Goal: Information Seeking & Learning: Learn about a topic

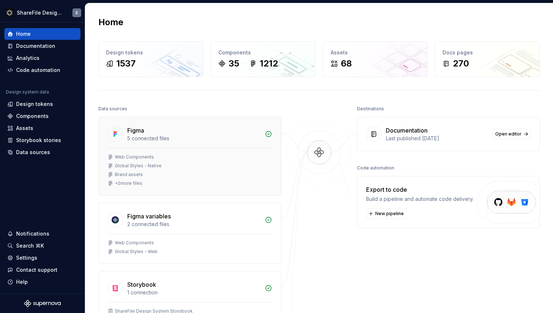
click at [248, 133] on div "Figma" at bounding box center [193, 130] width 133 height 9
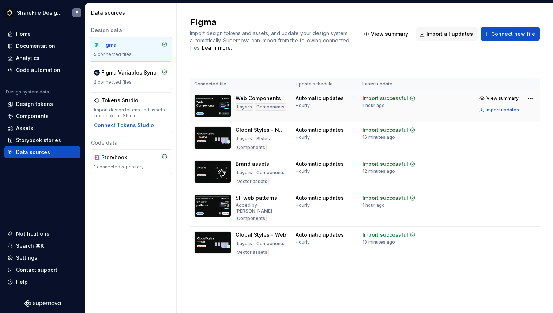
click at [326, 111] on td "Automatic updates Hourly" at bounding box center [324, 106] width 67 height 32
click at [213, 100] on img at bounding box center [212, 106] width 37 height 23
click at [313, 105] on div "Automatic updates Hourly" at bounding box center [319, 102] width 48 height 14
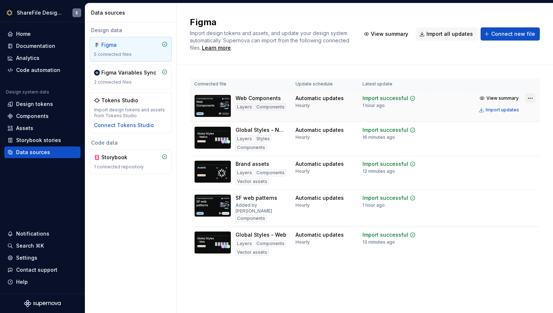
click at [530, 98] on html "ShareFile Design System E Home Documentation Analytics Code automation Design s…" at bounding box center [276, 156] width 553 height 313
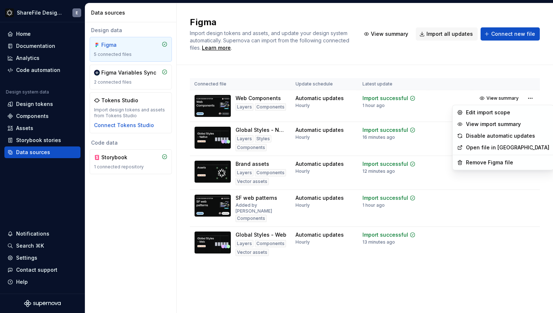
click at [501, 147] on link "Open file in Figma" at bounding box center [507, 147] width 83 height 7
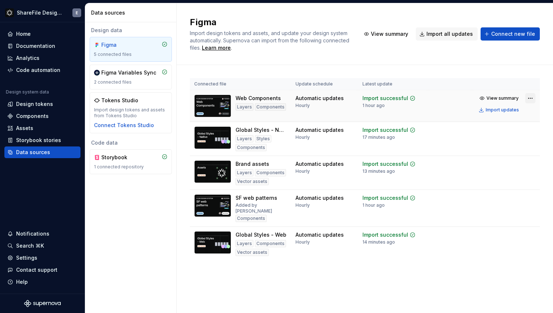
click at [530, 97] on html "ShareFile Design System E Home Documentation Analytics Code automation Design s…" at bounding box center [276, 156] width 553 height 313
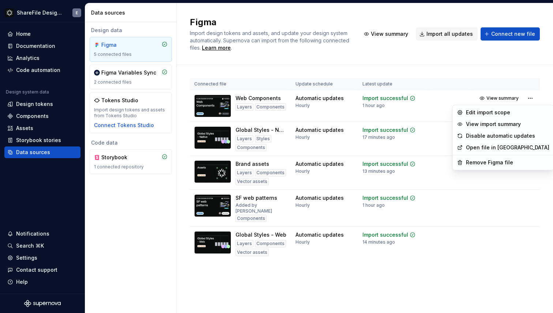
click at [492, 149] on link "Open file in Figma" at bounding box center [507, 147] width 83 height 7
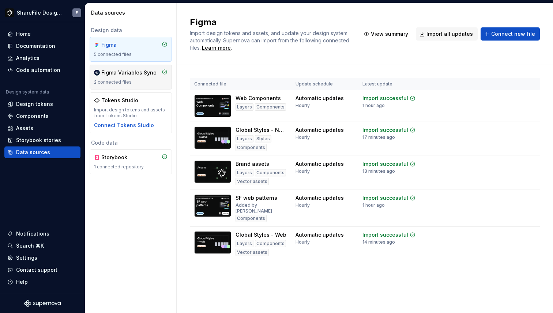
click at [128, 79] on div "Figma Variables Sync 2 connected files" at bounding box center [130, 77] width 73 height 16
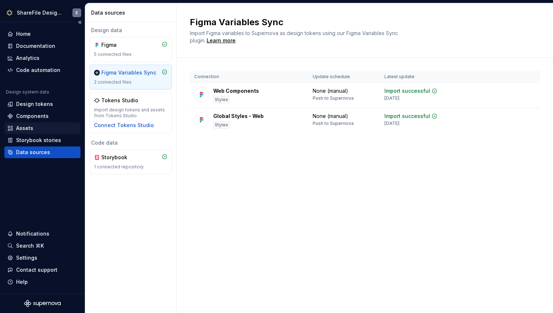
click at [26, 126] on div "Assets" at bounding box center [24, 128] width 17 height 7
click at [35, 118] on div "Components" at bounding box center [32, 116] width 33 height 7
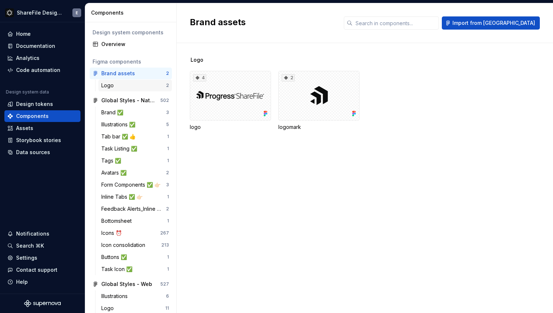
click at [125, 86] on div "Logo" at bounding box center [133, 85] width 65 height 7
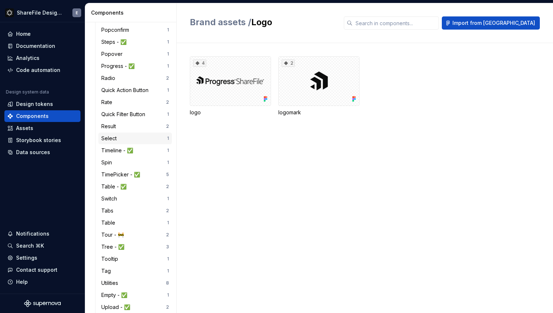
scroll to position [847, 0]
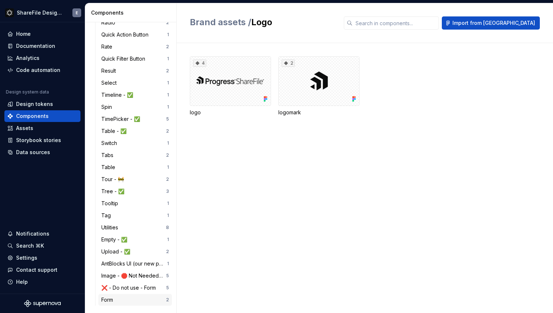
click at [132, 300] on div "Form" at bounding box center [133, 299] width 65 height 7
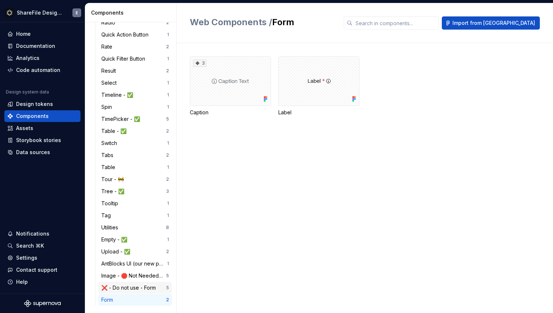
click at [128, 292] on div "❌ - Do not use - Form 5" at bounding box center [134, 288] width 73 height 12
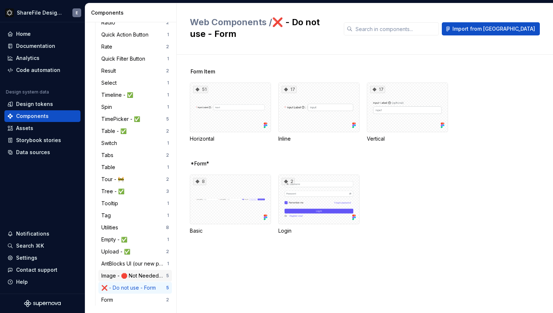
click at [127, 277] on div "Image - 🛑 Not Needed - Just Placeholder" at bounding box center [133, 275] width 65 height 7
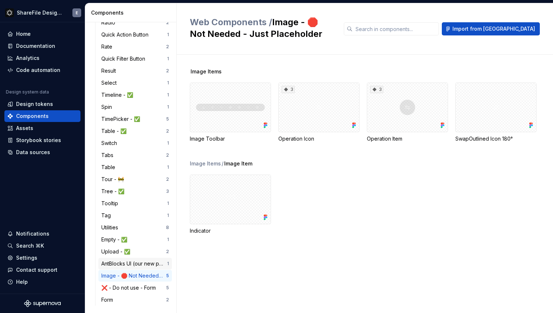
click at [127, 261] on div "AntBlocks UI (our new product)" at bounding box center [134, 263] width 66 height 7
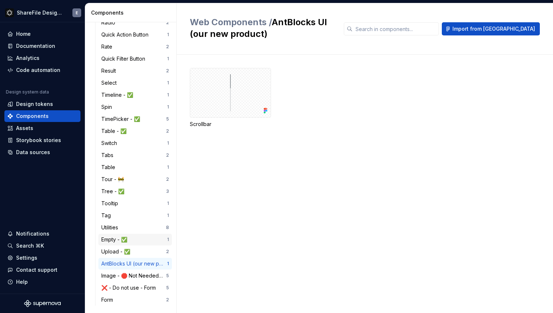
click at [129, 245] on div "Empty - ✅ 1" at bounding box center [134, 240] width 73 height 12
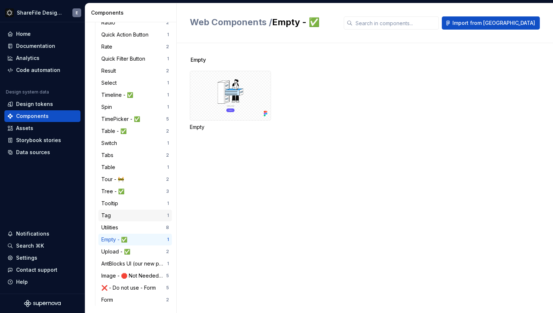
click at [127, 220] on div "Tag 1" at bounding box center [134, 216] width 73 height 12
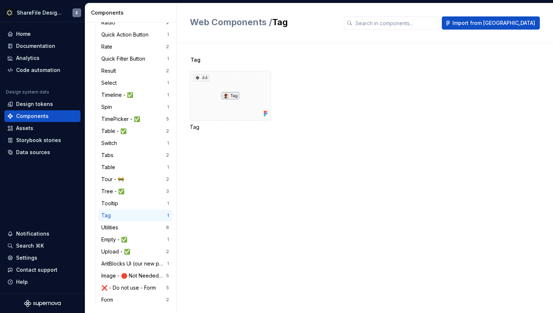
click at [126, 211] on div "Tag 1" at bounding box center [134, 216] width 73 height 12
click at [123, 186] on div "Tree - ✅ 3" at bounding box center [134, 192] width 73 height 12
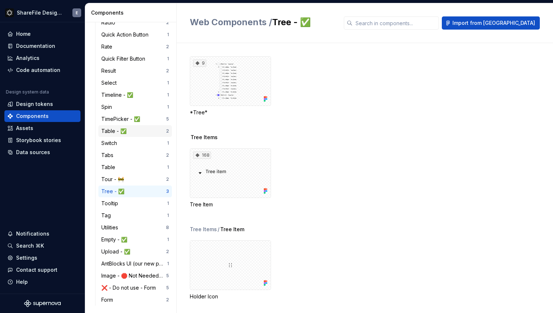
click at [136, 130] on div "Table - ✅" at bounding box center [133, 131] width 65 height 7
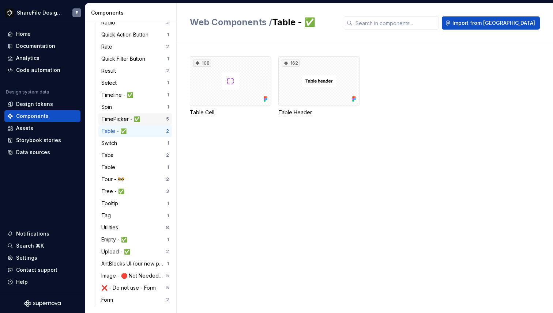
click at [146, 121] on div "TimePicker - ✅" at bounding box center [133, 119] width 65 height 7
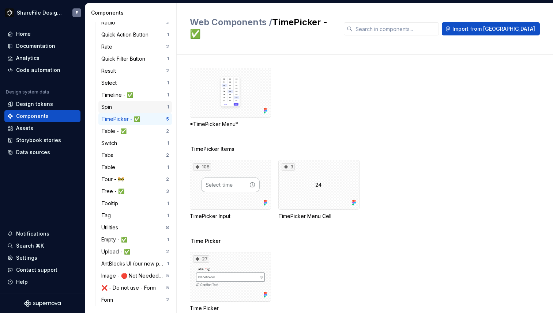
click at [144, 111] on div "Spin 1" at bounding box center [134, 107] width 73 height 12
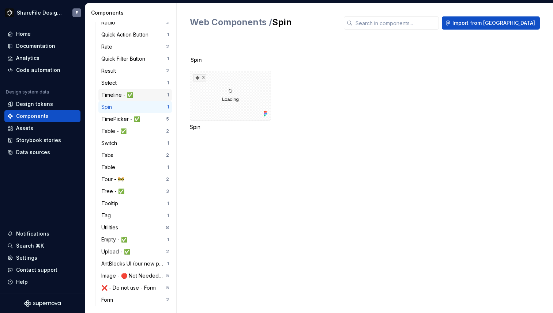
click at [145, 99] on div "Timeline - ✅ 1" at bounding box center [134, 95] width 73 height 12
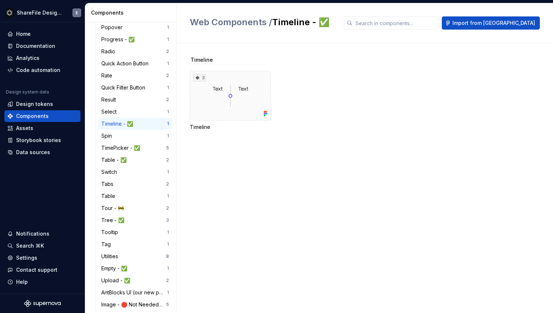
scroll to position [807, 0]
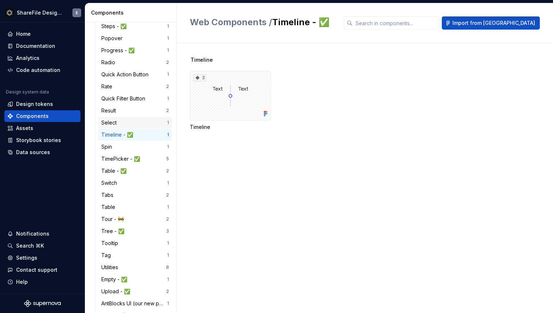
click at [144, 121] on div "Select" at bounding box center [134, 122] width 66 height 7
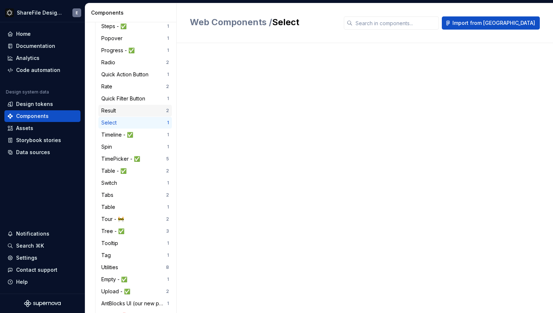
click at [141, 109] on div "Result" at bounding box center [133, 110] width 65 height 7
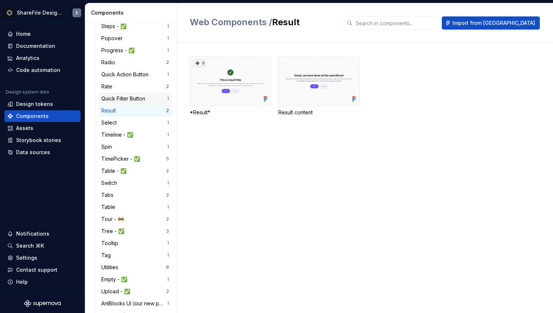
click at [141, 101] on div "Quick Filter Button" at bounding box center [124, 98] width 47 height 7
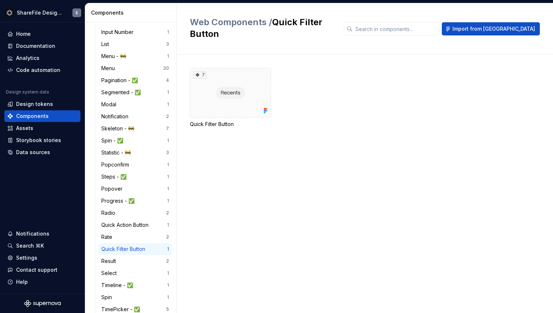
scroll to position [667, 0]
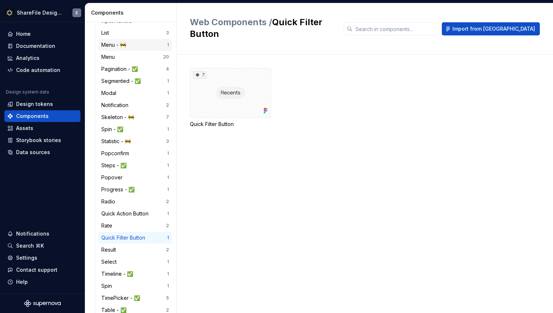
click at [132, 45] on div "Menu - 🚧" at bounding box center [134, 44] width 66 height 7
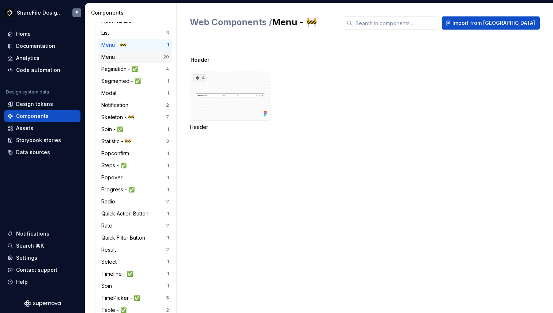
click at [133, 55] on div "Menu" at bounding box center [132, 56] width 62 height 7
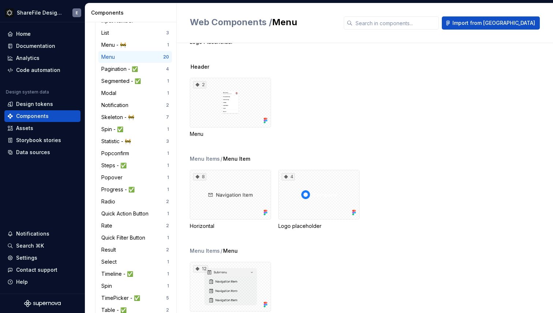
scroll to position [229, 0]
click at [246, 115] on div "2" at bounding box center [230, 104] width 81 height 50
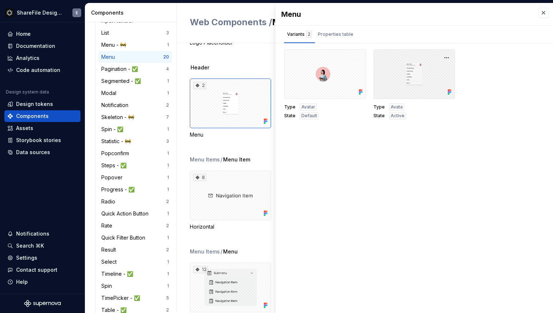
click at [414, 79] on div at bounding box center [414, 74] width 82 height 50
click at [415, 79] on div at bounding box center [414, 74] width 82 height 50
click at [448, 60] on button "button" at bounding box center [446, 58] width 10 height 10
click at [424, 72] on div "Open in Figma" at bounding box center [424, 79] width 48 height 22
